Goal: Check status: Check status

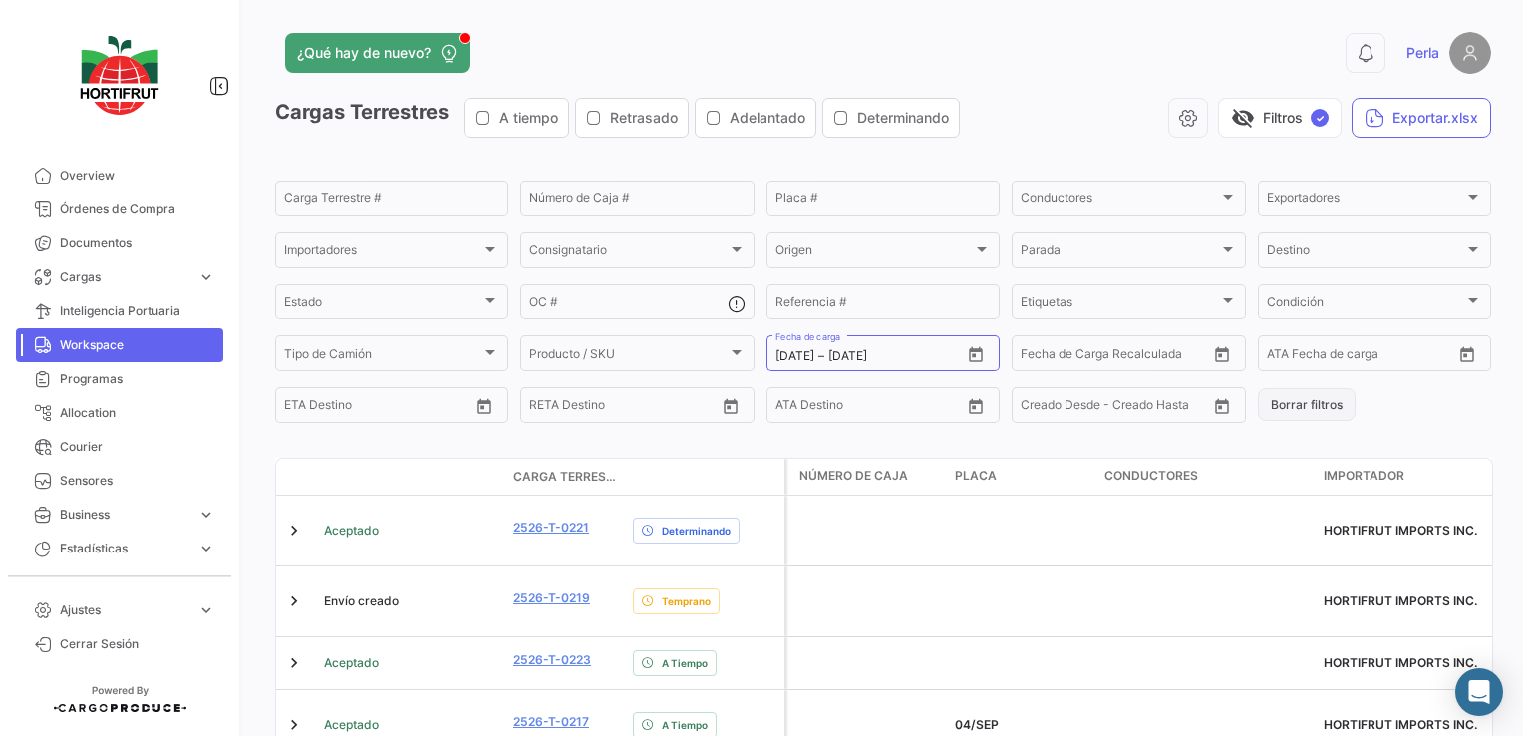
click at [1324, 405] on button "Borrar filtros" at bounding box center [1307, 404] width 98 height 33
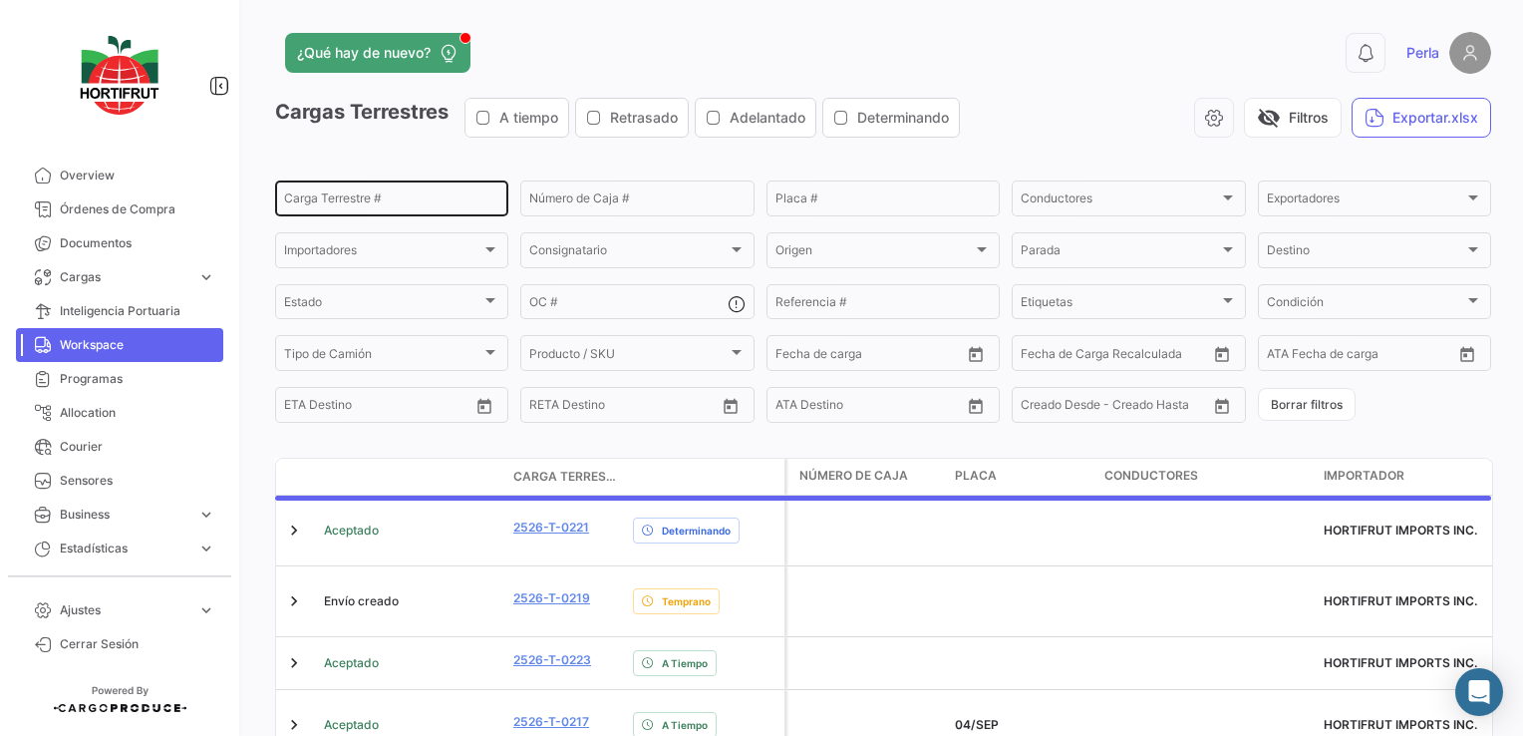
click at [335, 209] on div "Carga Terrestre #" at bounding box center [391, 196] width 215 height 39
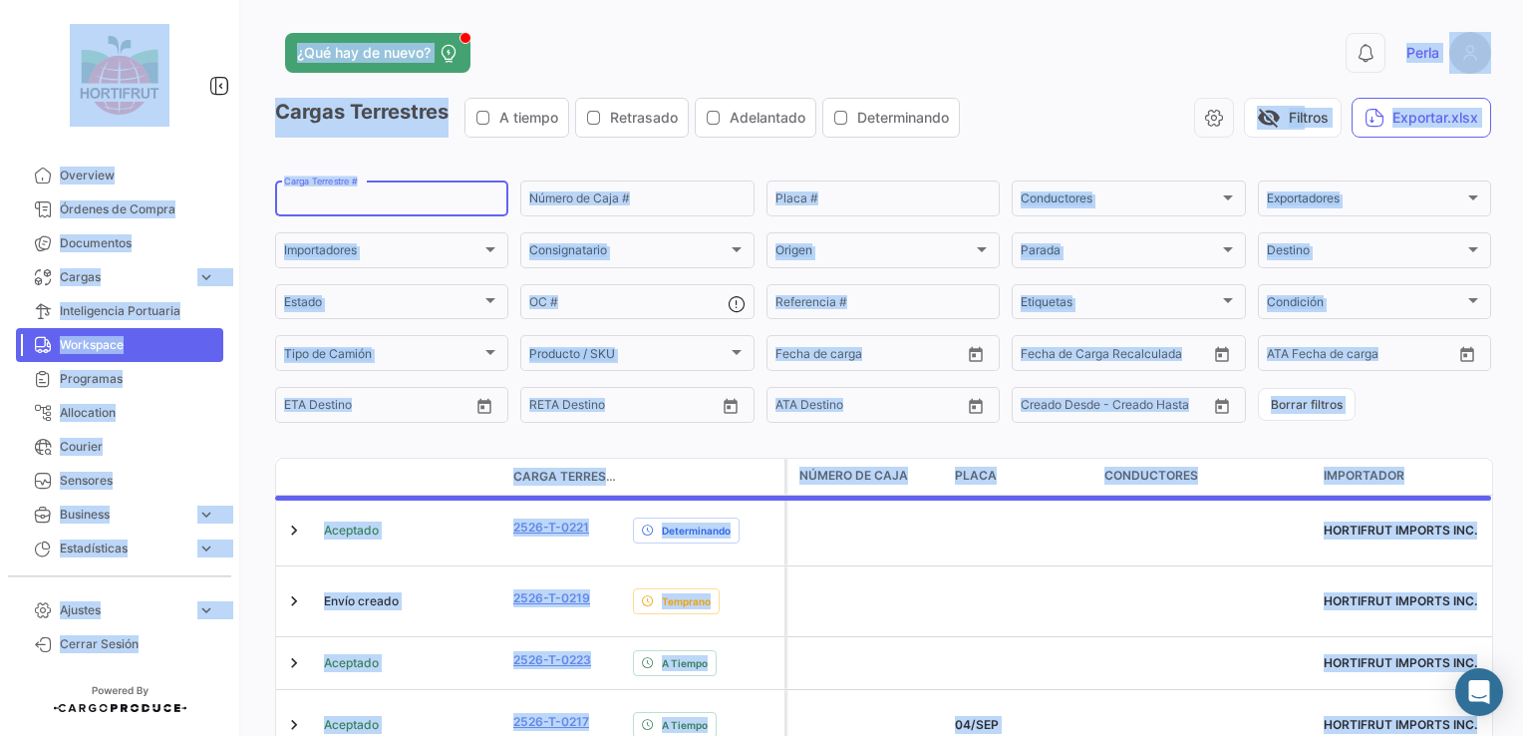
click at [423, 198] on input "Carga Terrestre #" at bounding box center [391, 201] width 215 height 14
click at [385, 198] on input "Carga Terrestre #" at bounding box center [391, 201] width 215 height 14
click at [291, 196] on input "Carga Terrestre #" at bounding box center [391, 201] width 215 height 14
click at [293, 197] on input "Carga Terrestre #" at bounding box center [391, 201] width 215 height 14
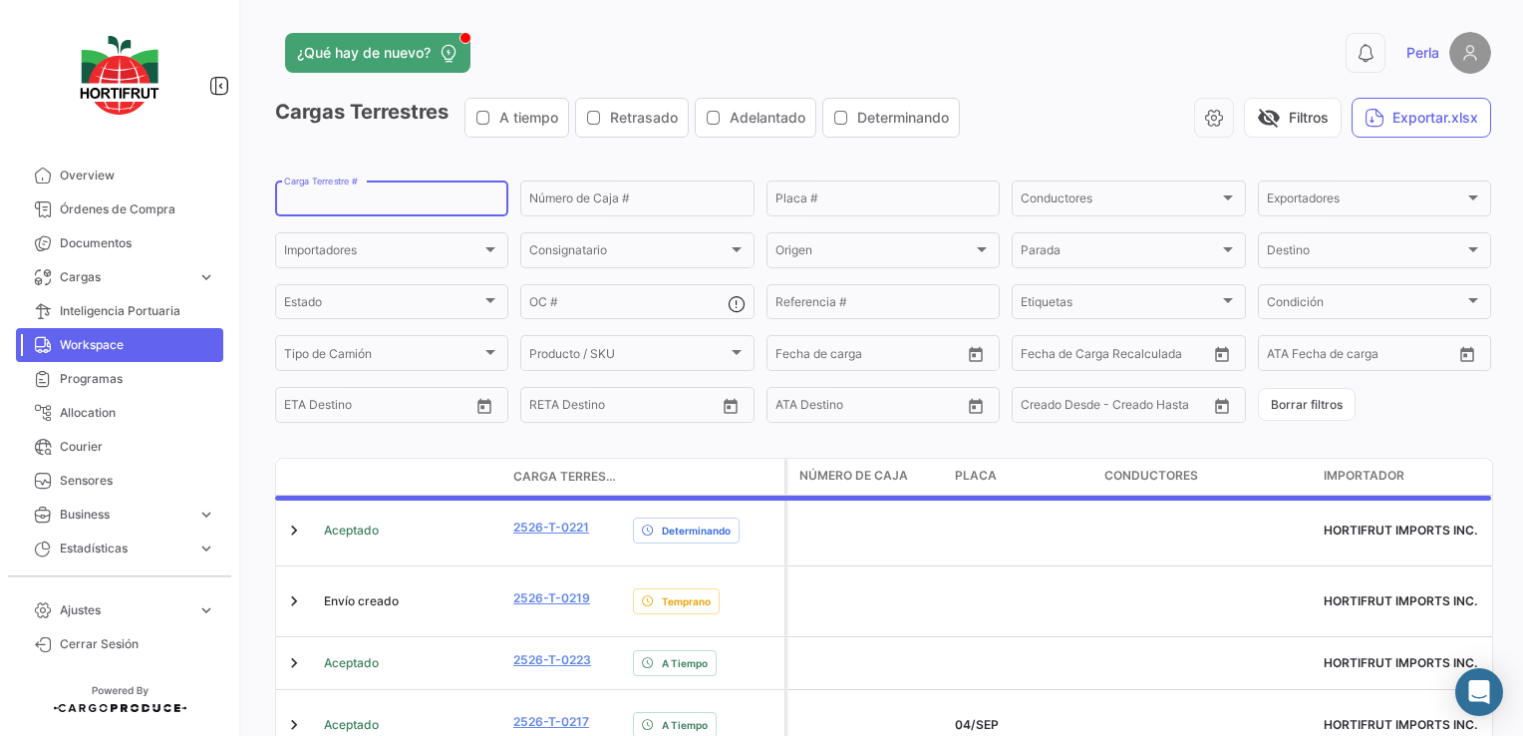
paste input "2526-T-0209"
type input "2526-T-0209"
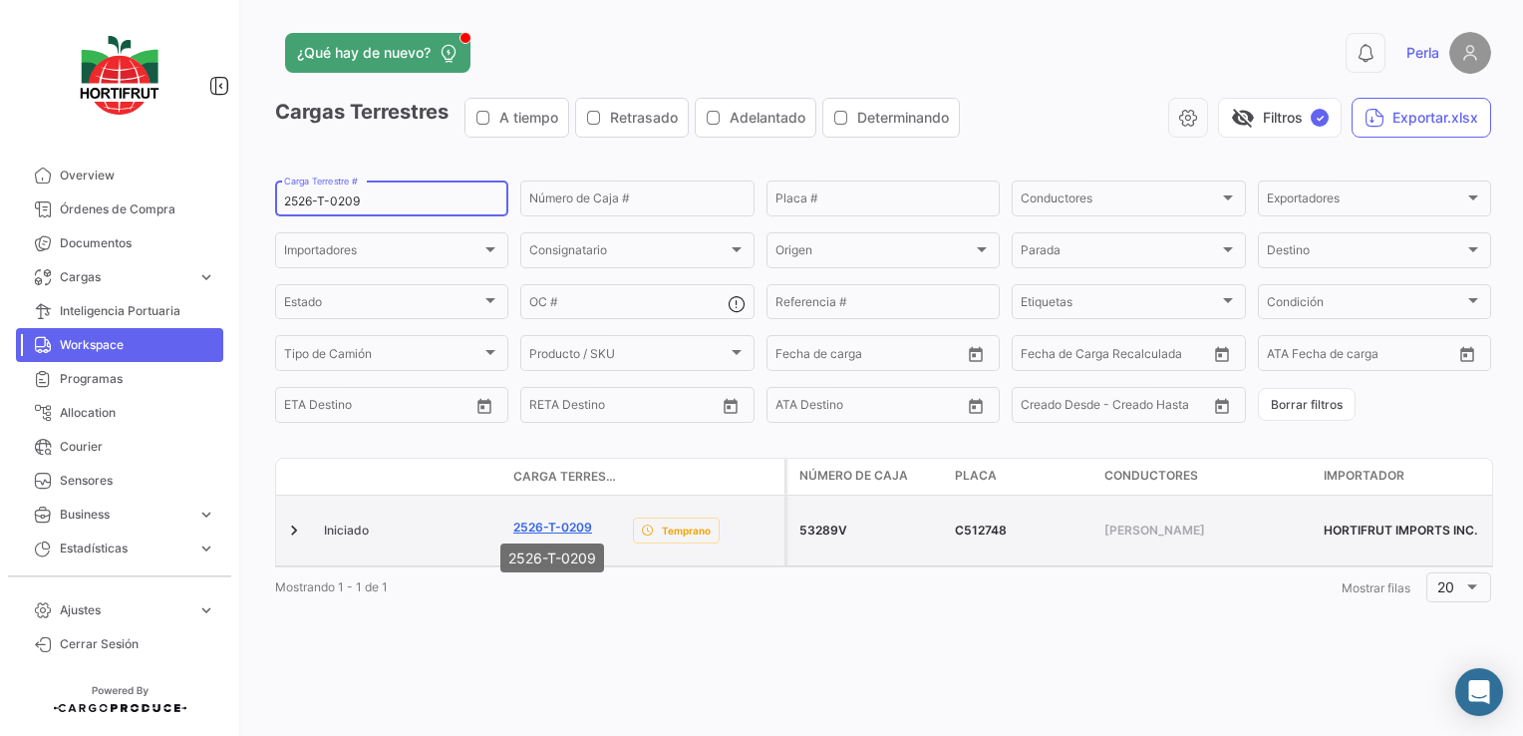
click at [567, 524] on link "2526-T-0209" at bounding box center [552, 527] width 79 height 18
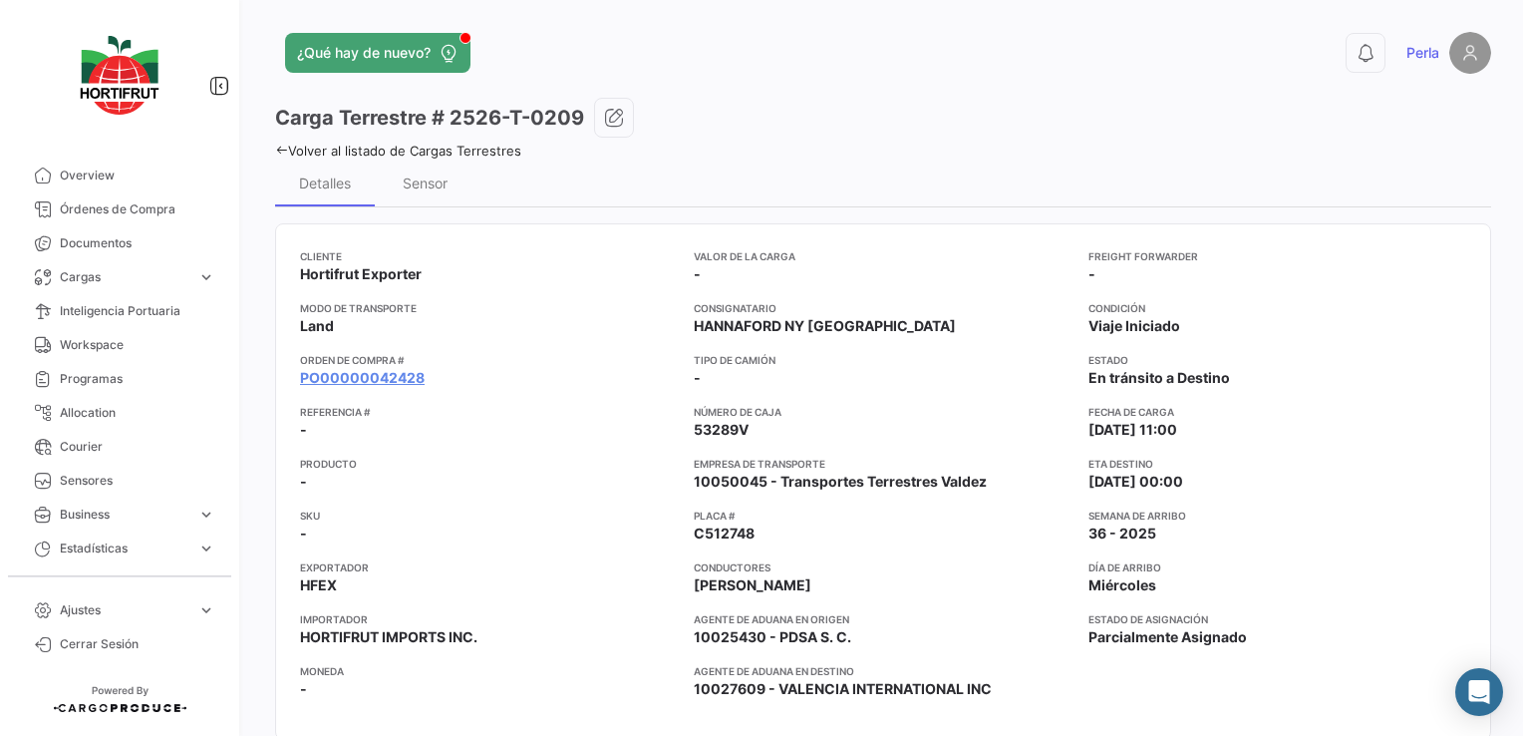
click at [1080, 165] on div "Detalles Sensor" at bounding box center [883, 182] width 1216 height 48
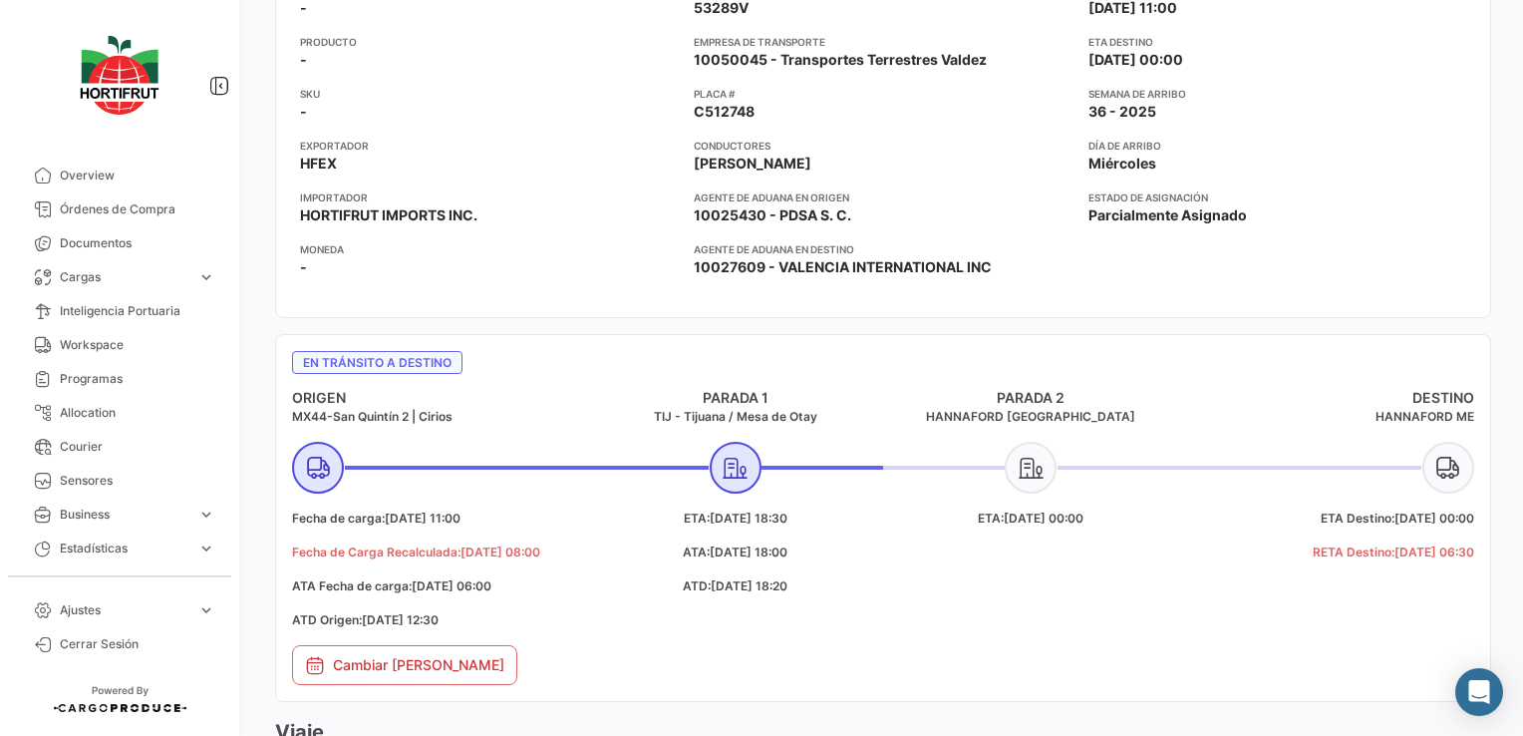
scroll to position [598, 0]
